Goal: Task Accomplishment & Management: Use online tool/utility

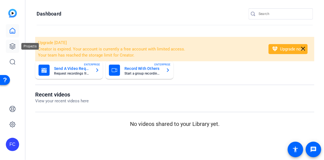
click at [11, 47] on icon at bounding box center [12, 46] width 7 height 7
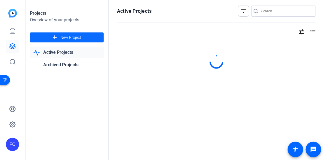
click at [61, 36] on span "New Project" at bounding box center [70, 38] width 21 height 6
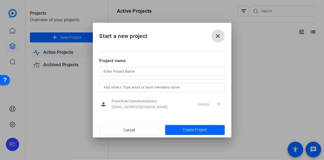
click at [109, 72] on input at bounding box center [162, 71] width 117 height 7
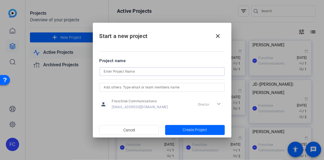
paste input "Jackie and Matt Hall"
click at [122, 70] on input "Jackie and Matt Hall" at bounding box center [162, 71] width 117 height 7
type input "[PERSON_NAME] & [PERSON_NAME]"
click at [198, 128] on span "Create Project" at bounding box center [195, 130] width 24 height 6
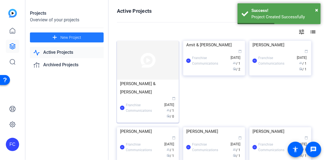
click at [145, 82] on div "[PERSON_NAME] & [PERSON_NAME]" at bounding box center [148, 88] width 56 height 17
click at [145, 82] on div "Projects Overview of your projects add New Project Active Projects Archived Pro…" at bounding box center [175, 80] width 299 height 160
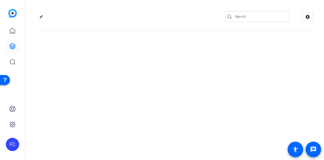
click at [142, 76] on div "edit settings" at bounding box center [175, 80] width 299 height 160
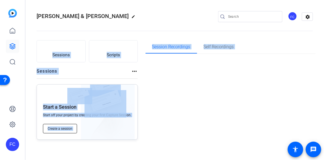
click at [62, 127] on span "Create a session" at bounding box center [60, 129] width 25 height 4
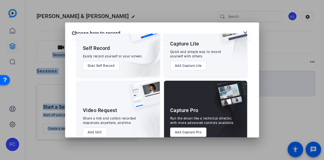
scroll to position [41, 0]
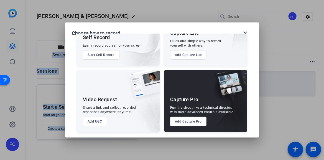
click at [188, 120] on button "Add Capture Pro" at bounding box center [188, 121] width 36 height 9
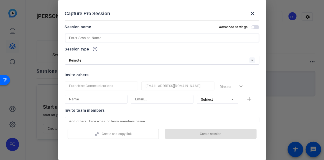
click at [88, 36] on input at bounding box center [162, 38] width 186 height 7
paste input "Jackie and Matt Hall"
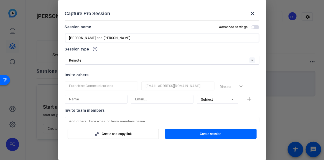
click at [87, 38] on input "Jackie and Matt Hall" at bounding box center [162, 38] width 186 height 7
type input "[PERSON_NAME] & [PERSON_NAME]"
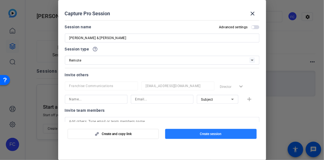
click at [211, 132] on span "Create session" at bounding box center [211, 134] width 22 height 4
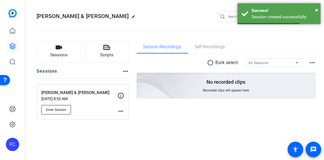
click at [59, 111] on span "Enter Session" at bounding box center [56, 110] width 20 height 4
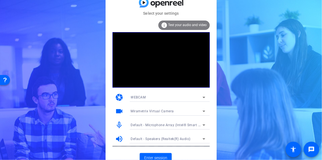
click at [204, 110] on icon at bounding box center [203, 111] width 7 height 7
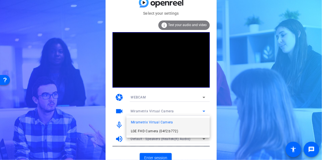
click at [180, 131] on mat-option "LGE FHD Camera (04f2:b772)" at bounding box center [167, 131] width 83 height 9
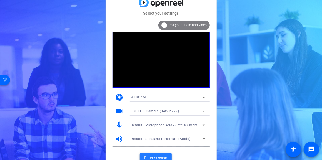
click at [160, 157] on span "Enter session" at bounding box center [155, 158] width 23 height 6
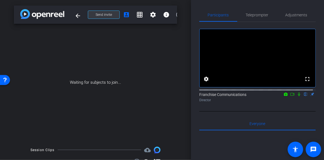
click at [104, 14] on span "Send invite" at bounding box center [104, 14] width 16 height 4
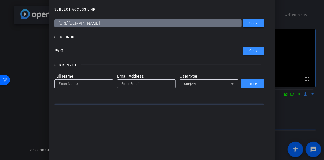
click at [34, 45] on div at bounding box center [162, 80] width 324 height 160
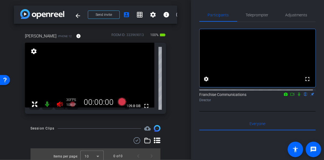
click at [58, 104] on icon at bounding box center [60, 105] width 6 height 6
click at [286, 17] on span "Adjustments" at bounding box center [297, 14] width 22 height 13
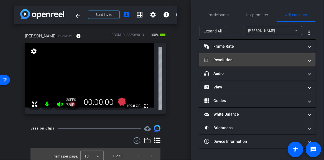
click at [312, 63] on mat-expansion-panel-header "Resolution" at bounding box center [257, 59] width 117 height 13
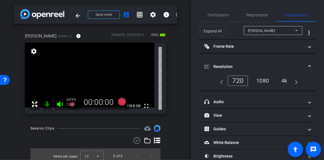
click at [285, 82] on div "4k" at bounding box center [284, 80] width 14 height 9
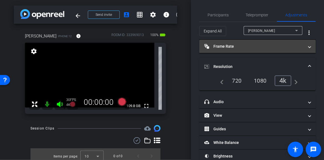
click at [309, 47] on span at bounding box center [310, 47] width 2 height 6
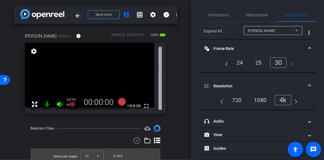
click at [236, 63] on div "24" at bounding box center [240, 62] width 15 height 9
click at [221, 16] on span "Participants" at bounding box center [218, 15] width 21 height 4
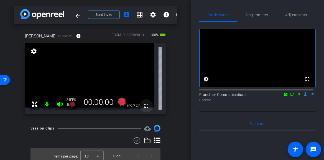
click at [143, 105] on mat-icon "fullscreen" at bounding box center [146, 106] width 7 height 7
click at [119, 104] on icon at bounding box center [122, 102] width 8 height 8
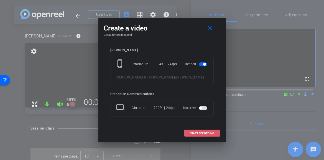
click at [201, 134] on span "START RECORDING" at bounding box center [202, 133] width 24 height 3
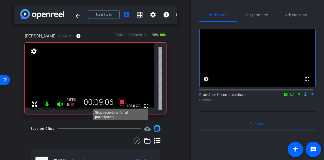
click at [123, 101] on icon at bounding box center [121, 102] width 13 height 10
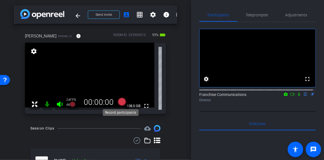
click at [121, 102] on icon at bounding box center [122, 102] width 8 height 8
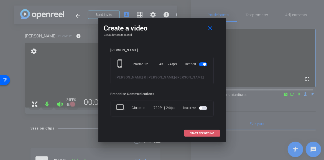
click at [199, 133] on span "START RECORDING" at bounding box center [202, 133] width 24 height 3
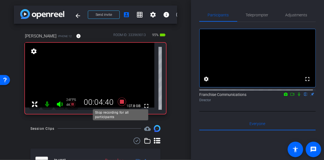
click at [120, 102] on icon at bounding box center [122, 102] width 8 height 8
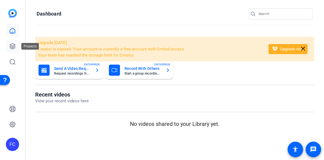
click at [11, 46] on icon at bounding box center [13, 47] width 6 height 6
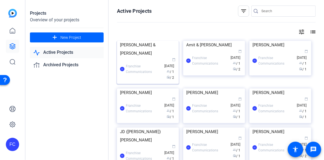
click at [160, 41] on img at bounding box center [148, 41] width 62 height 0
click at [160, 64] on div "Projects Overview of your projects add New Project Active Projects Archived Pro…" at bounding box center [175, 80] width 299 height 160
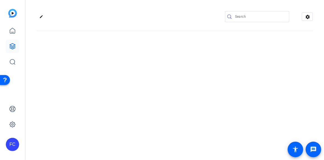
click at [160, 64] on div "edit settings" at bounding box center [175, 80] width 299 height 160
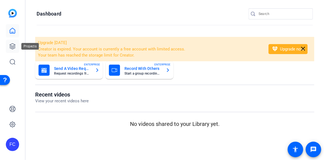
click at [13, 48] on icon at bounding box center [13, 47] width 6 height 6
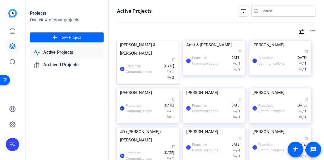
click at [149, 41] on img at bounding box center [148, 41] width 62 height 0
click at [149, 64] on div "Projects Overview of your projects add New Project Active Projects Archived Pro…" at bounding box center [175, 80] width 299 height 160
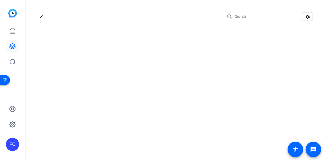
click at [149, 64] on div "edit settings" at bounding box center [175, 80] width 299 height 160
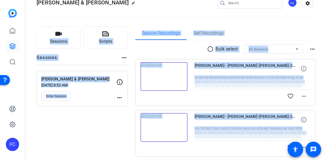
scroll to position [35, 0]
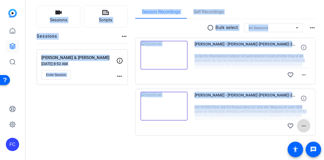
click at [301, 125] on mat-icon "more_horiz" at bounding box center [304, 126] width 7 height 7
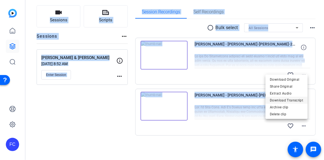
click at [298, 99] on span "Download Transcript" at bounding box center [286, 100] width 33 height 7
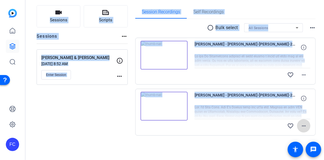
click at [301, 125] on mat-icon "more_horiz" at bounding box center [304, 126] width 7 height 7
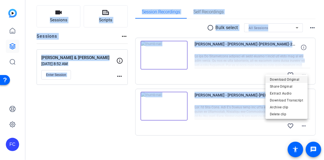
click at [295, 82] on span "Download Original" at bounding box center [286, 79] width 33 height 7
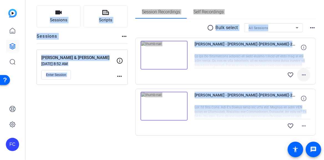
click at [301, 74] on mat-icon "more_horiz" at bounding box center [304, 75] width 7 height 7
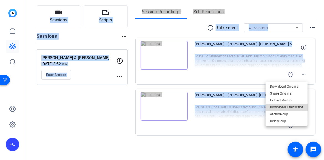
click at [298, 105] on span "Download Transcript" at bounding box center [286, 107] width 33 height 7
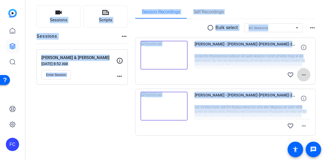
click at [302, 74] on mat-icon "more_horiz" at bounding box center [304, 75] width 7 height 7
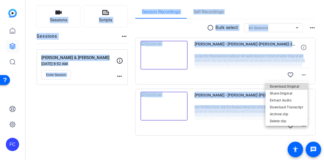
click at [299, 85] on span "Download Original" at bounding box center [286, 86] width 33 height 7
